Goal: Task Accomplishment & Management: Complete application form

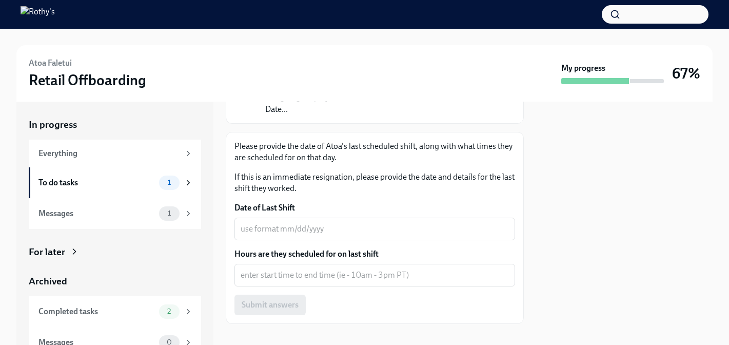
scroll to position [134, 0]
click at [121, 189] on div "To do tasks 1" at bounding box center [115, 182] width 154 height 14
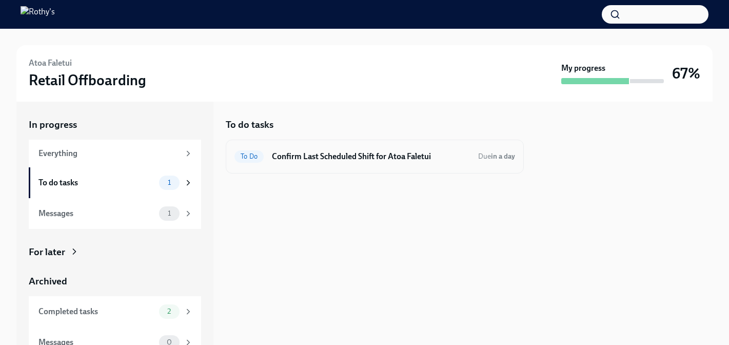
click at [411, 158] on h6 "Confirm Last Scheduled Shift for Atoa Faletui" at bounding box center [371, 156] width 198 height 11
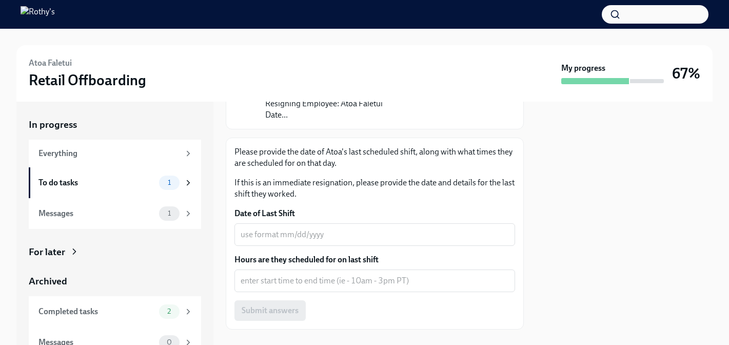
scroll to position [134, 0]
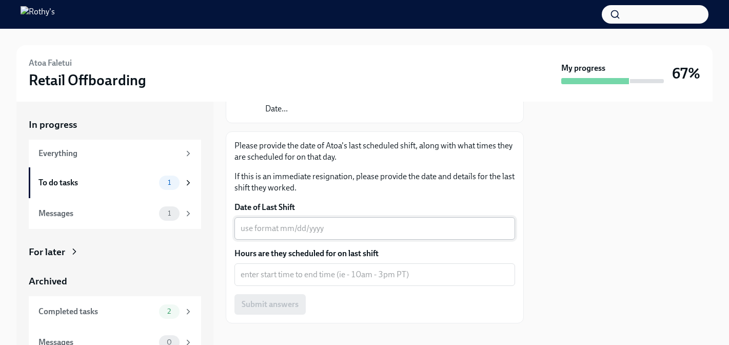
click at [297, 224] on div "x ​" at bounding box center [374, 228] width 280 height 23
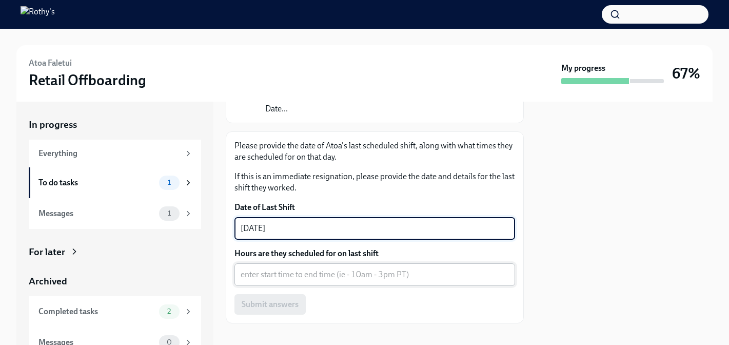
type textarea "[DATE]"
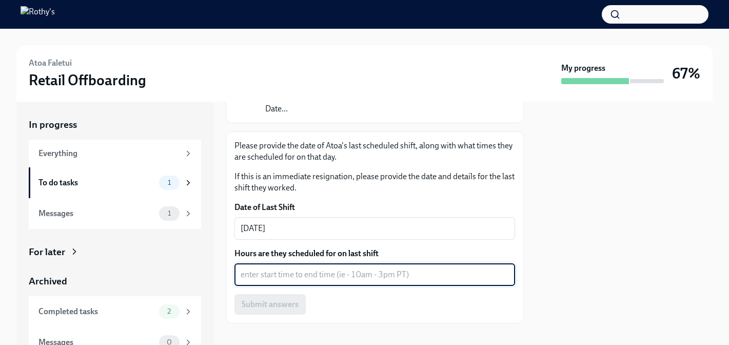
click at [296, 268] on textarea "Hours are they scheduled for on last shift" at bounding box center [374, 274] width 268 height 12
click at [255, 268] on textarea "9:45 - 2:45" at bounding box center [374, 274] width 268 height 12
click at [284, 268] on textarea "9:45a - 2:45" at bounding box center [374, 274] width 268 height 12
type textarea "9:45a - 2:45p"
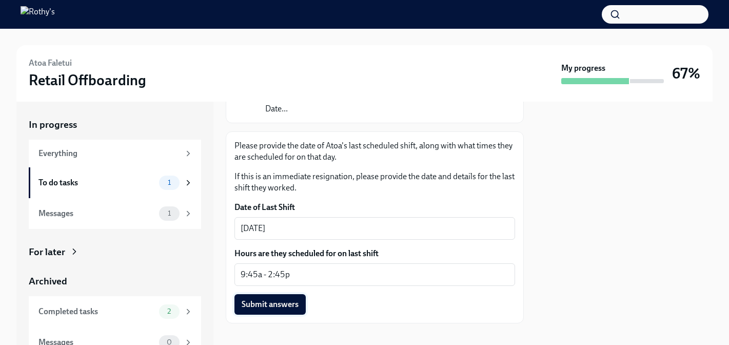
click at [269, 299] on span "Submit answers" at bounding box center [269, 304] width 57 height 10
